Goal: Information Seeking & Learning: Learn about a topic

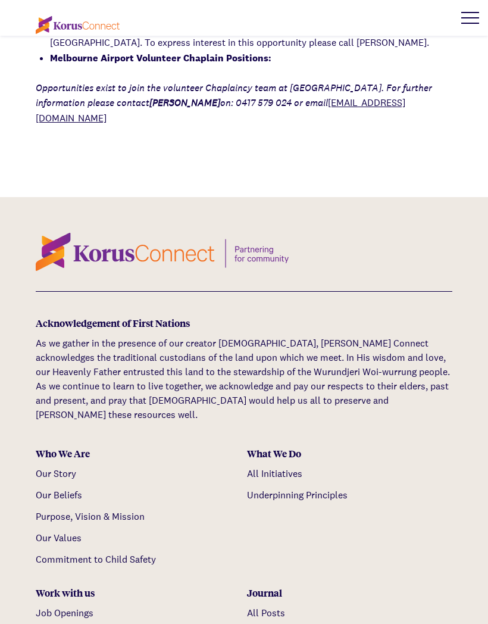
scroll to position [1715, 0]
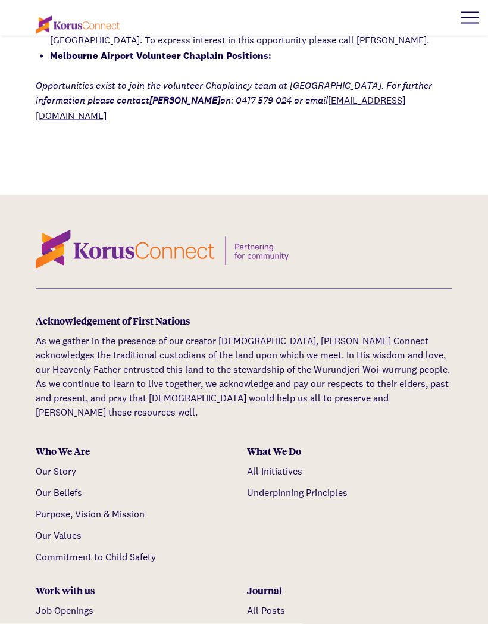
click at [59, 465] on link "Our Story" at bounding box center [56, 471] width 40 height 12
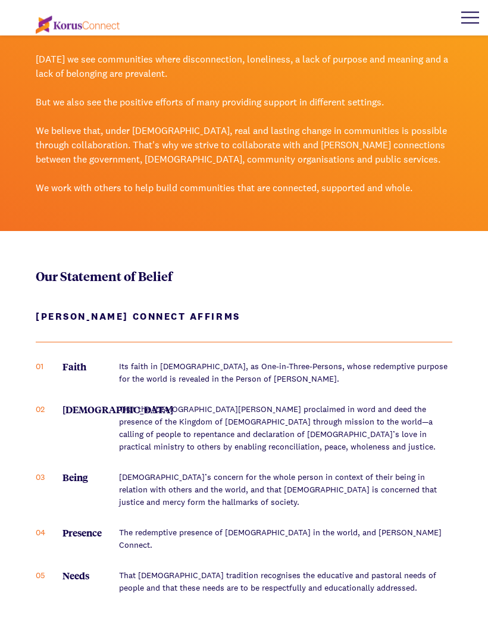
scroll to position [903, 0]
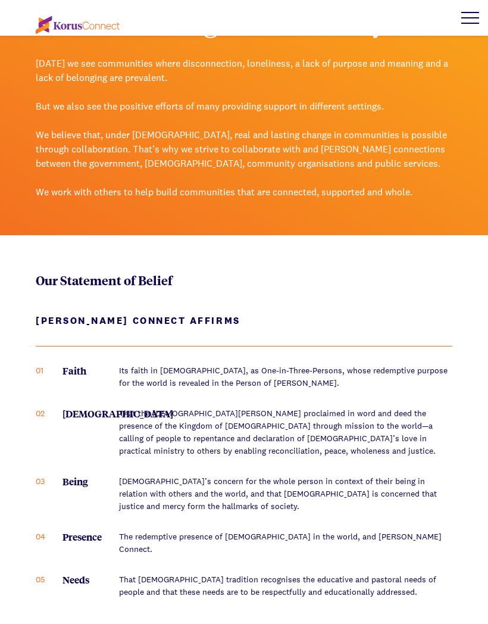
click at [477, 20] on div at bounding box center [470, 18] width 36 height 36
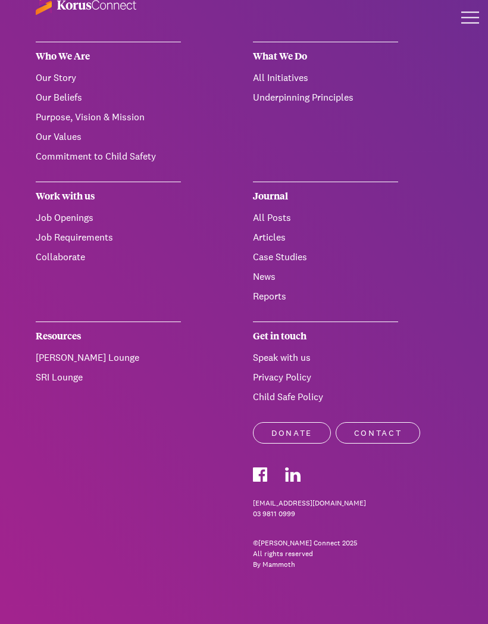
scroll to position [20, 0]
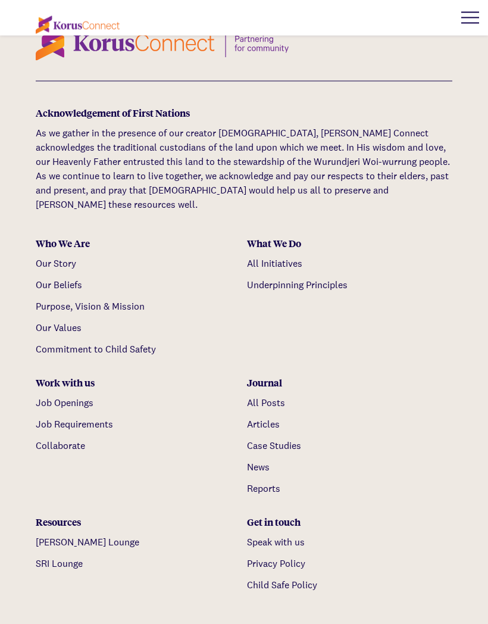
scroll to position [1925, 0]
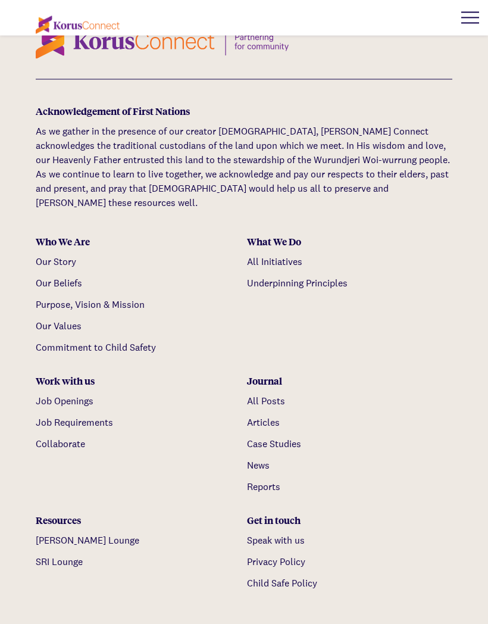
click at [262, 459] on link "News" at bounding box center [258, 465] width 23 height 12
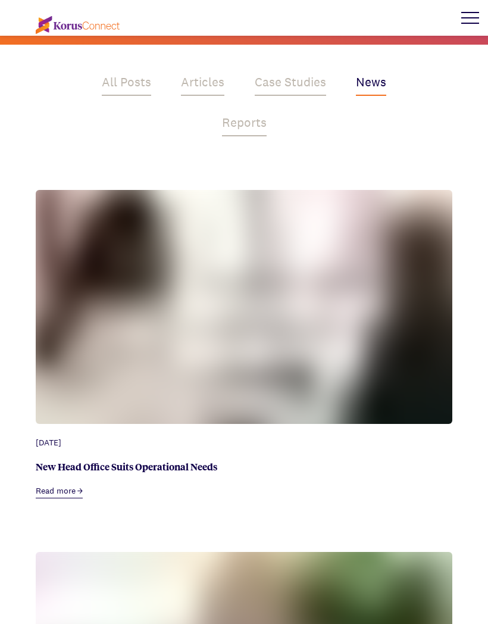
scroll to position [230, 0]
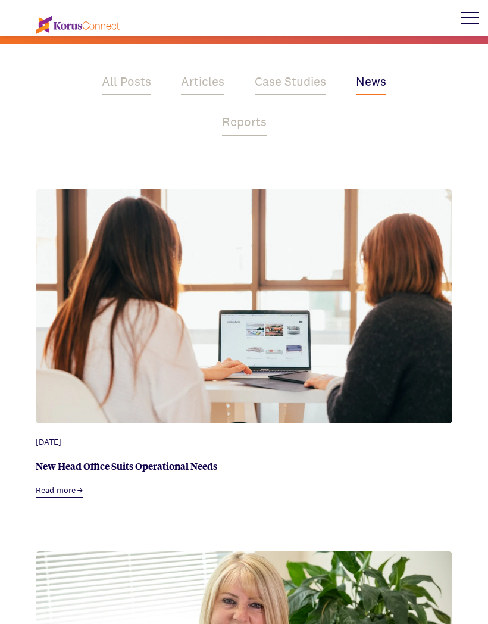
click at [174, 471] on link "New Head Office Suits Operational Needs" at bounding box center [126, 466] width 181 height 14
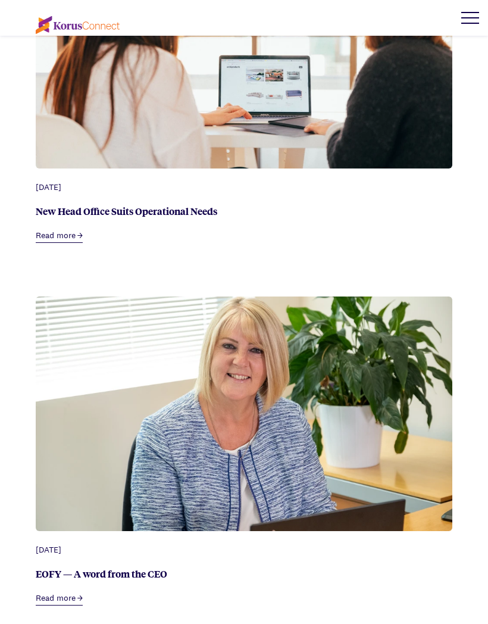
scroll to position [492, 0]
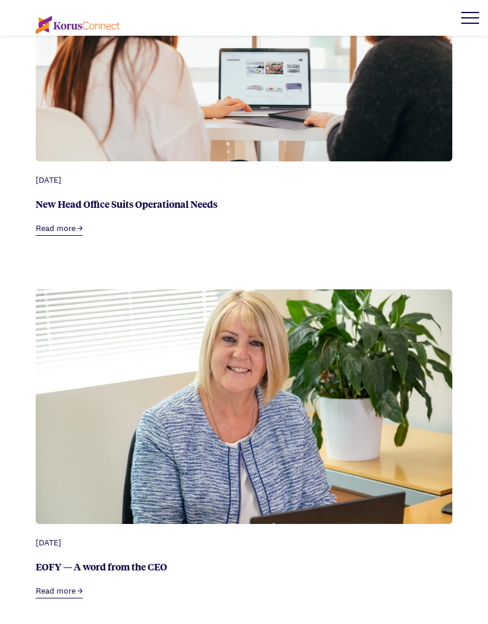
click at [64, 587] on link "Read more" at bounding box center [59, 591] width 47 height 14
